Goal: Task Accomplishment & Management: Manage account settings

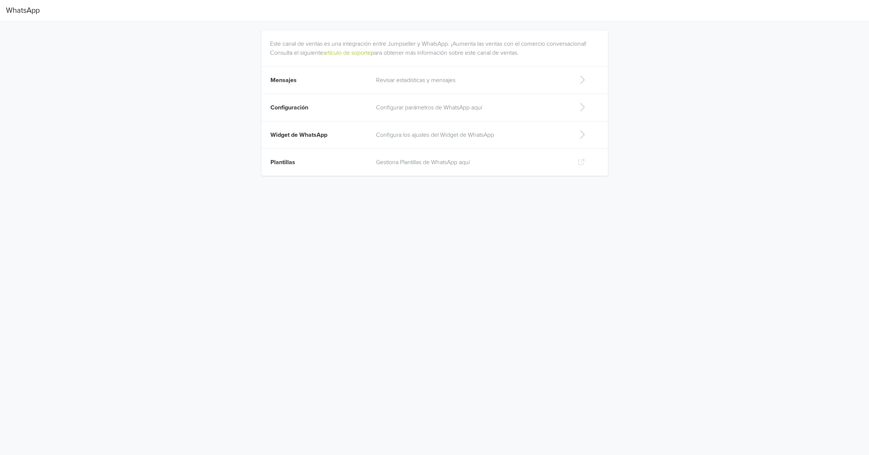
click at [416, 73] on td "Revisar estadísticas y mensajes" at bounding box center [471, 80] width 199 height 27
click at [294, 82] on span "Messages" at bounding box center [284, 79] width 28 height 7
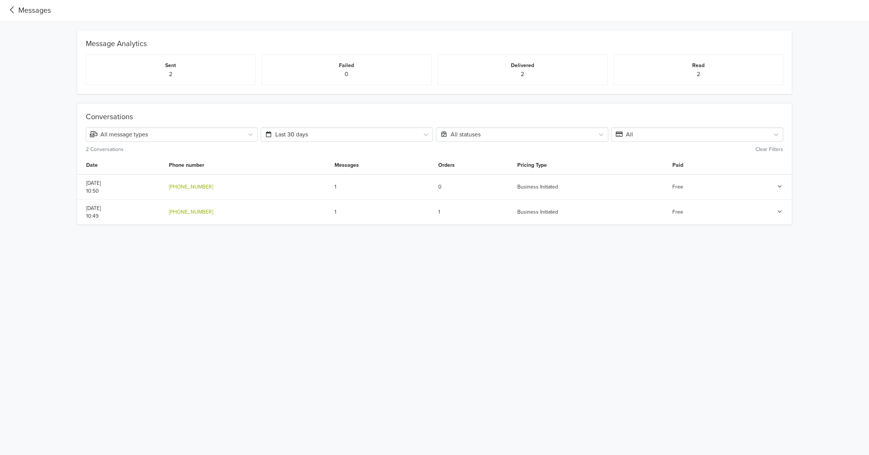
click at [24, 7] on div "Messages" at bounding box center [28, 10] width 45 height 11
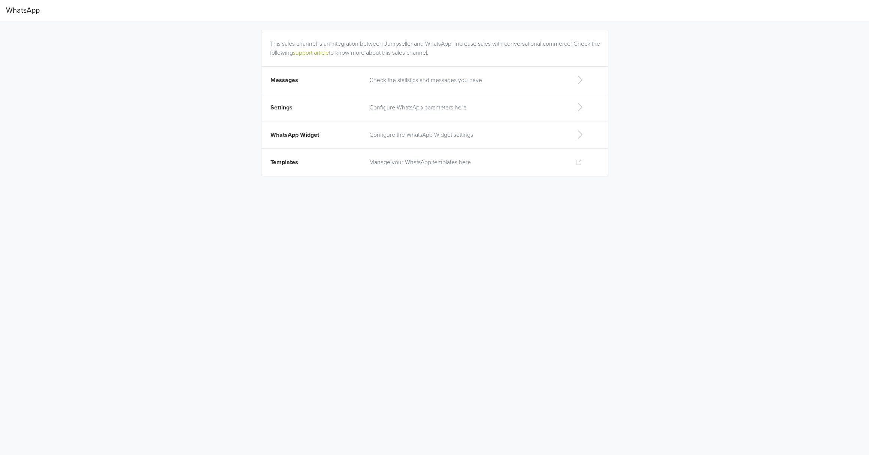
click at [416, 80] on p "Check the statistics and messages you have" at bounding box center [466, 80] width 194 height 9
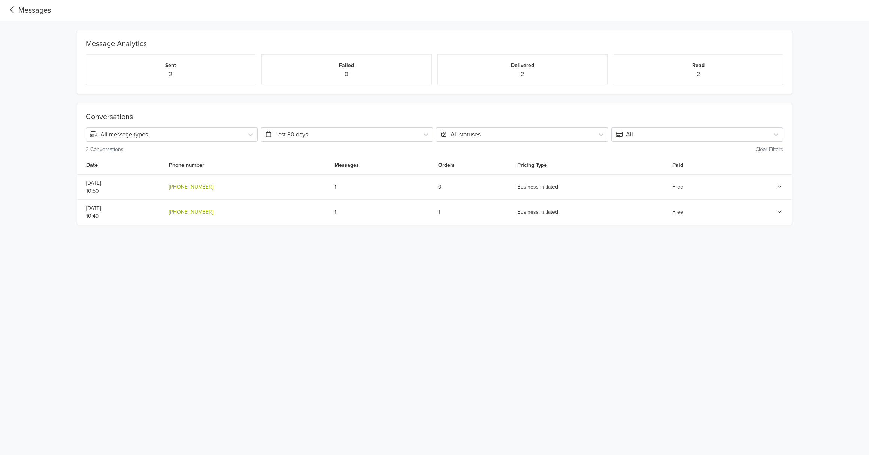
click at [8, 9] on icon at bounding box center [12, 10] width 12 height 10
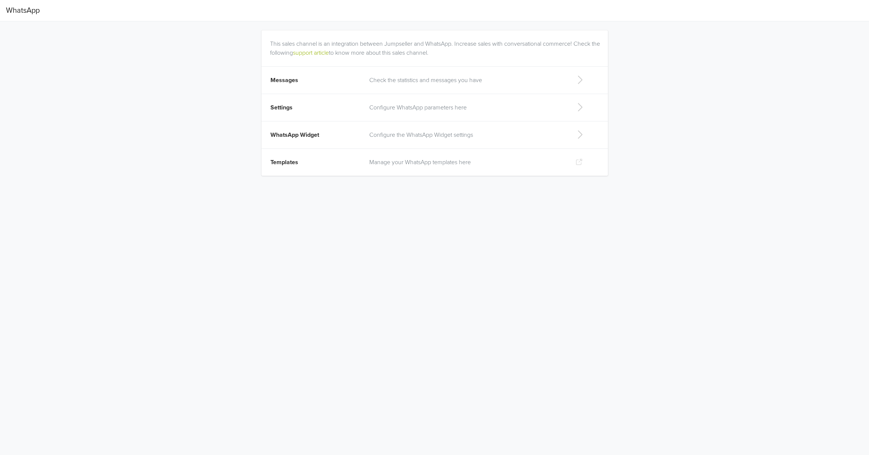
click at [394, 108] on p "Configure WhatsApp parameters here" at bounding box center [466, 107] width 194 height 9
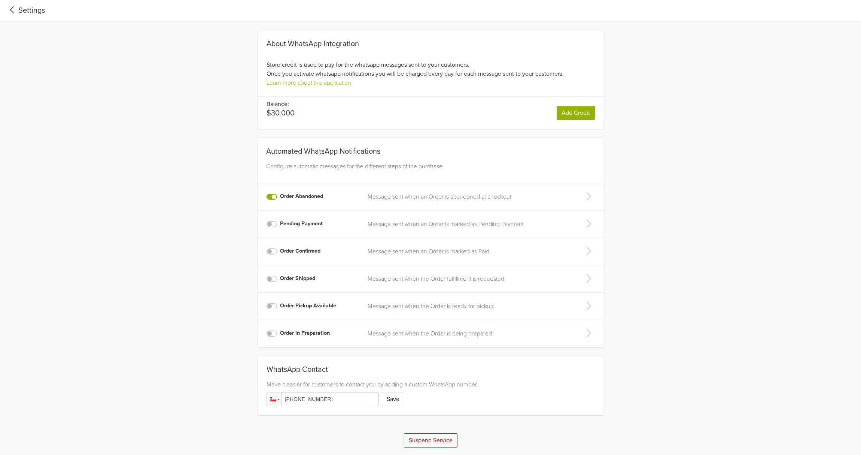
click at [431, 194] on p "Message sent when an Order is abandoned at checkout" at bounding box center [468, 196] width 201 height 9
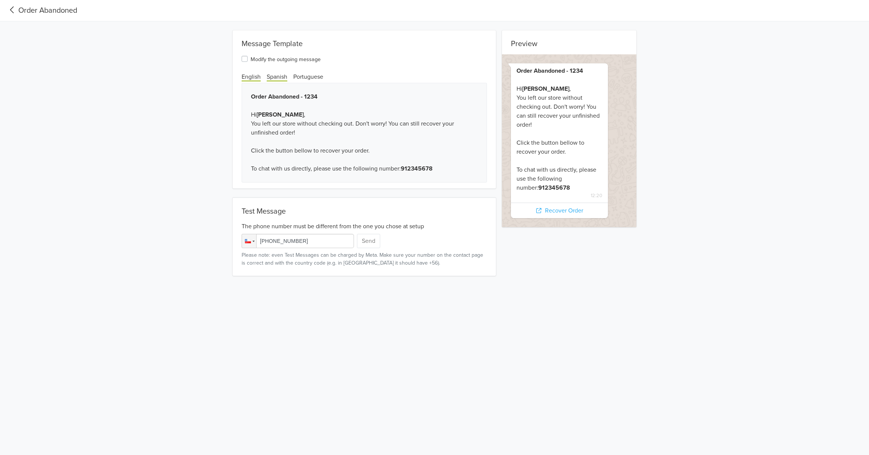
click at [282, 77] on span "Spanish" at bounding box center [277, 77] width 21 height 8
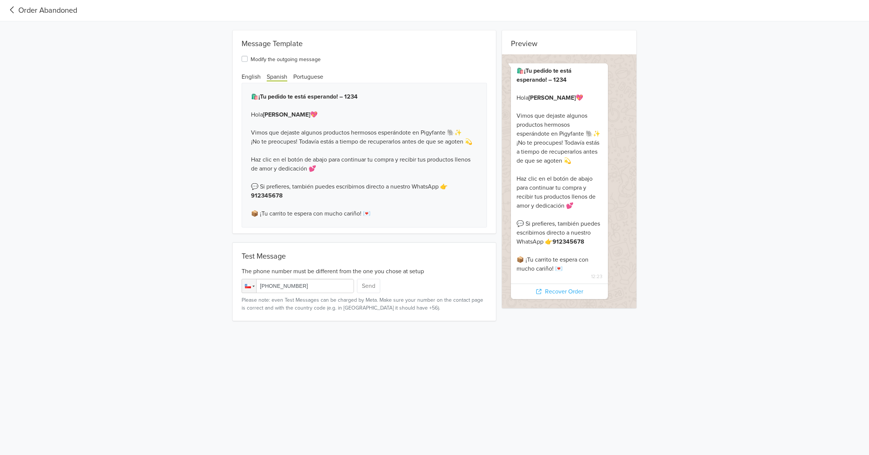
click at [13, 12] on icon at bounding box center [12, 10] width 12 height 10
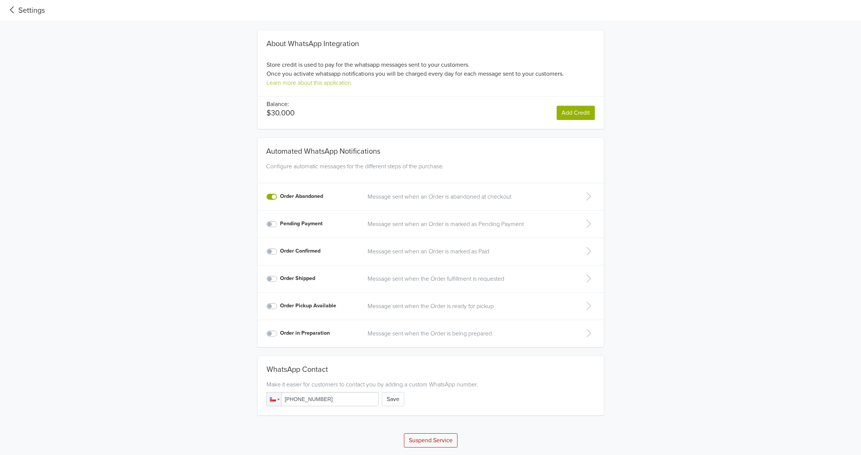
click at [18, 15] on div "Settings" at bounding box center [25, 10] width 39 height 11
